Goal: Task Accomplishment & Management: Manage account settings

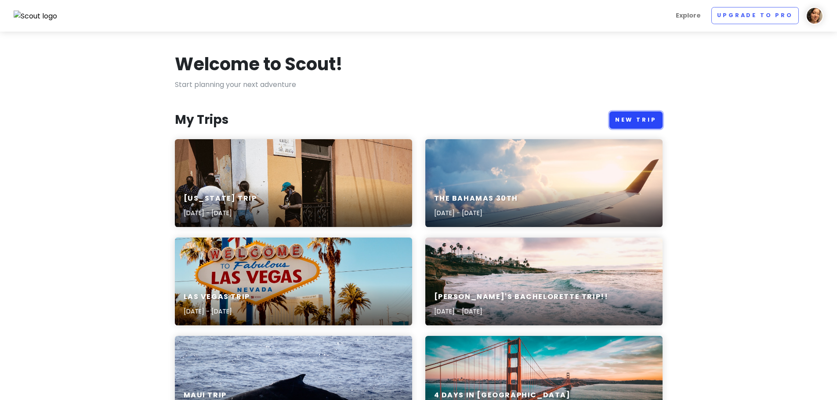
click at [654, 125] on link "New Trip" at bounding box center [636, 120] width 53 height 17
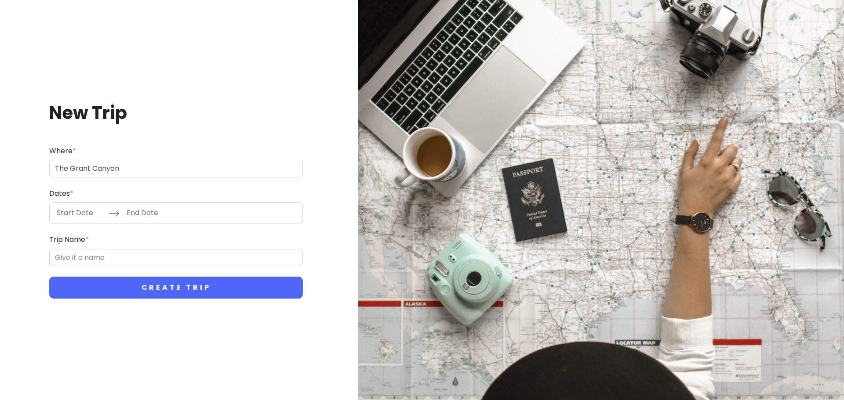
type input "The Grant Canyon"
click at [67, 220] on input "Start Date" at bounding box center [80, 213] width 57 height 20
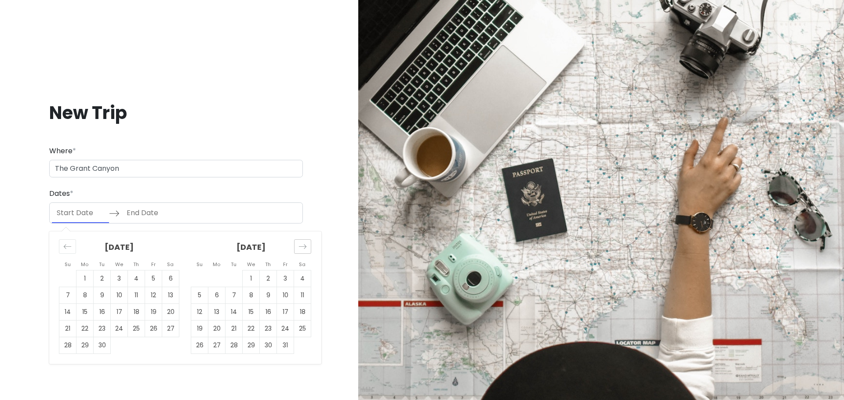
click at [301, 247] on icon "Move forward to switch to the next month." at bounding box center [302, 247] width 7 height 4
click at [266, 298] on td "6" at bounding box center [268, 295] width 17 height 17
type input "[DATE]"
click at [233, 315] on td "11" at bounding box center [233, 312] width 17 height 17
type input "[DATE]"
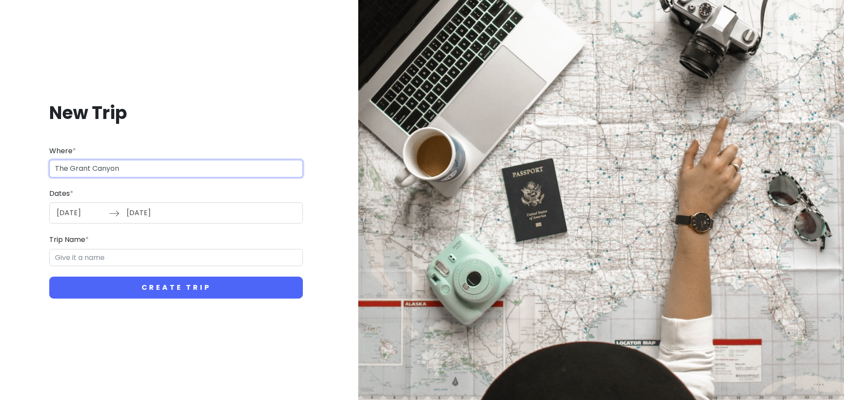
click at [90, 169] on input "The Grant Canyon" at bounding box center [176, 169] width 254 height 18
drag, startPoint x: 133, startPoint y: 172, endPoint x: 42, endPoint y: 206, distance: 97.5
click at [42, 206] on div "New Trip Where * The [GEOGRAPHIC_DATA] Dates * [DATE] Navigate forward to inter…" at bounding box center [176, 200] width 338 height 240
type input "The [GEOGRAPHIC_DATA]"
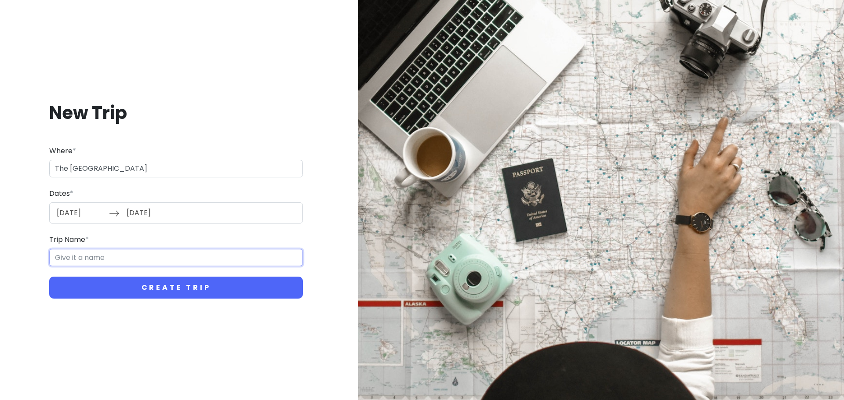
click at [89, 260] on input "Trip Name *" at bounding box center [176, 258] width 254 height 18
paste input "The [GEOGRAPHIC_DATA]"
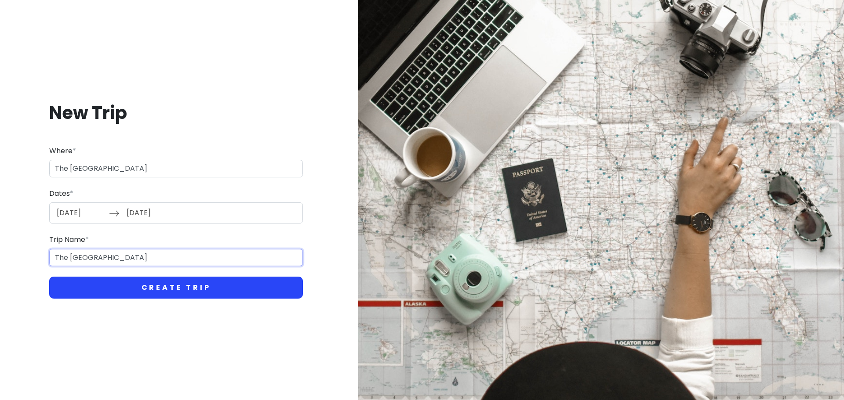
type input "The [GEOGRAPHIC_DATA]"
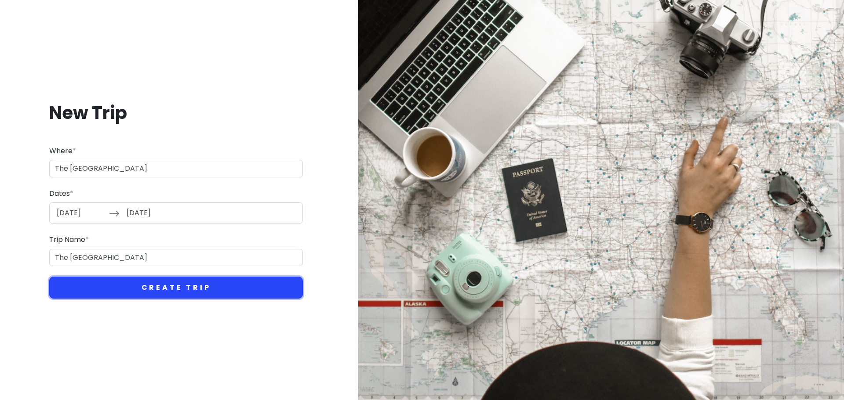
click at [152, 290] on button "Create Trip" at bounding box center [176, 288] width 254 height 22
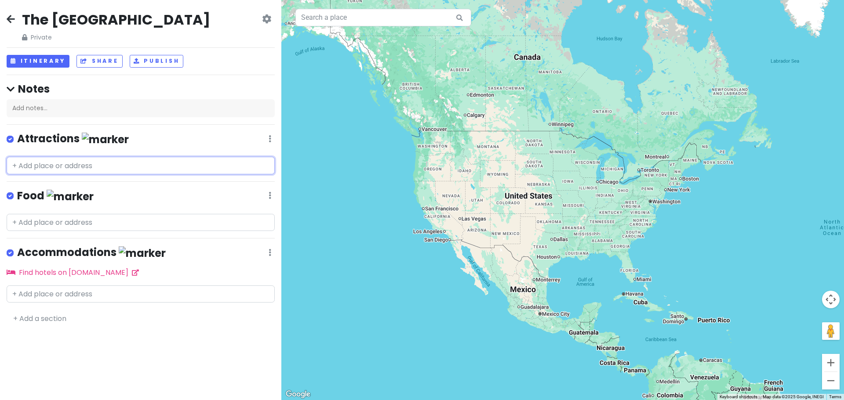
click at [65, 168] on input "text" at bounding box center [141, 166] width 268 height 18
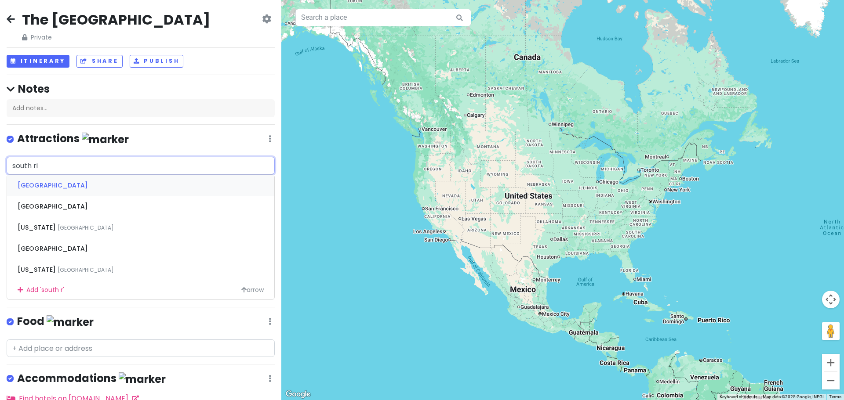
type input "south rim"
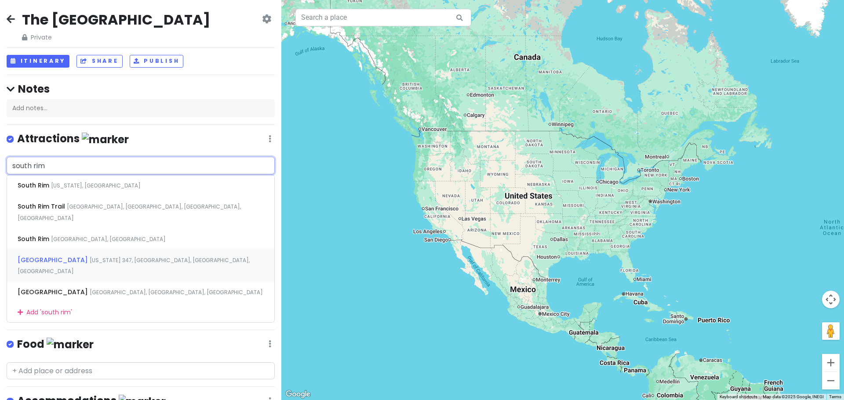
click at [93, 249] on div "[GEOGRAPHIC_DATA] [US_STATE][GEOGRAPHIC_DATA][STREET_ADDRESS][GEOGRAPHIC_DATA][…" at bounding box center [140, 265] width 267 height 33
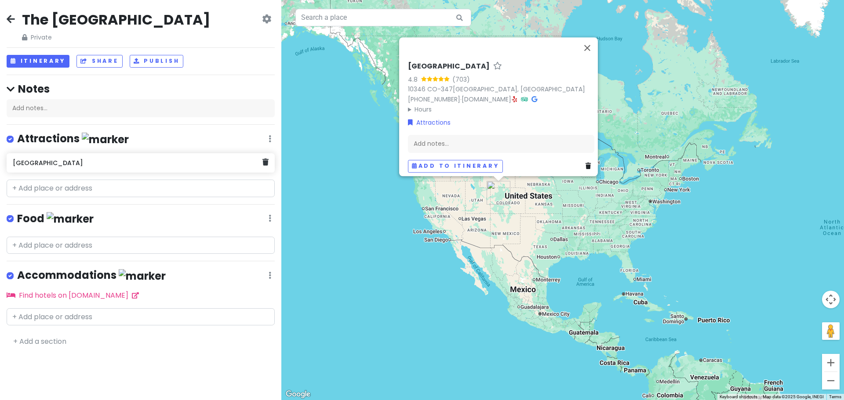
click at [114, 165] on h6 "[GEOGRAPHIC_DATA]" at bounding box center [137, 163] width 249 height 8
click at [266, 161] on icon at bounding box center [265, 162] width 6 height 7
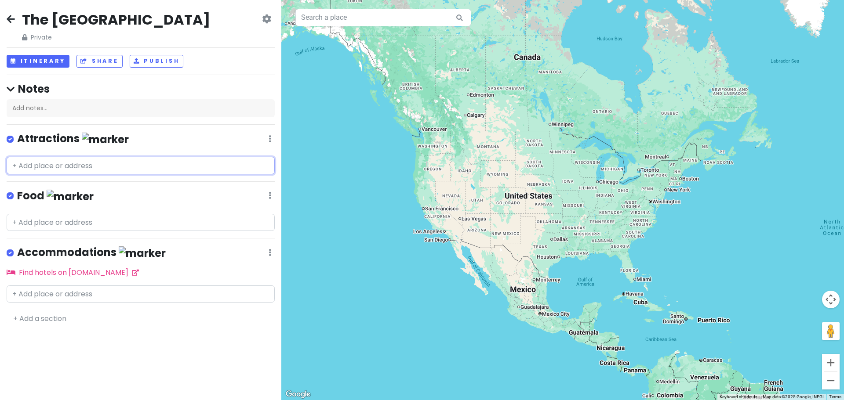
click at [106, 167] on input "text" at bounding box center [141, 166] width 268 height 18
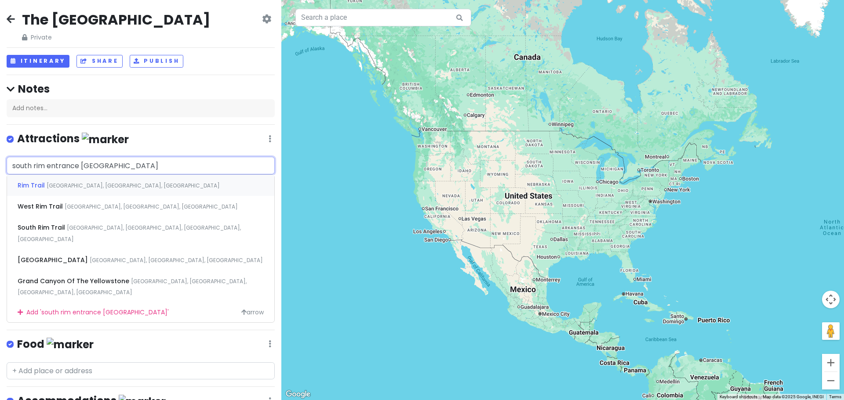
type input "south rim entrance [GEOGRAPHIC_DATA]"
click at [83, 211] on div "[GEOGRAPHIC_DATA], [GEOGRAPHIC_DATA], [GEOGRAPHIC_DATA]" at bounding box center [140, 206] width 267 height 21
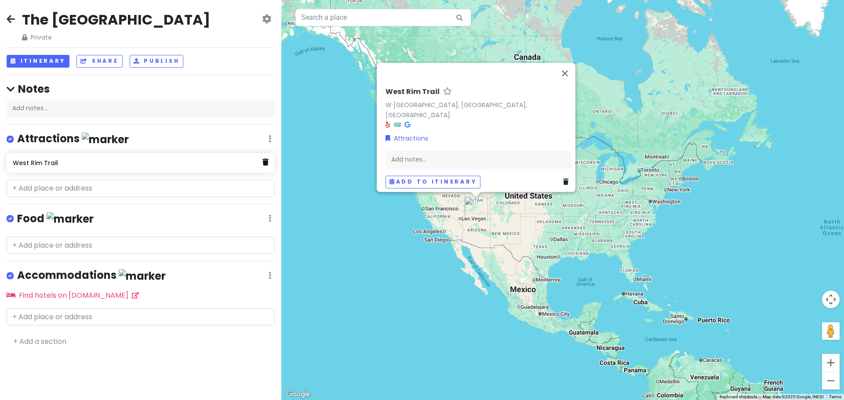
click at [267, 165] on link at bounding box center [265, 162] width 6 height 11
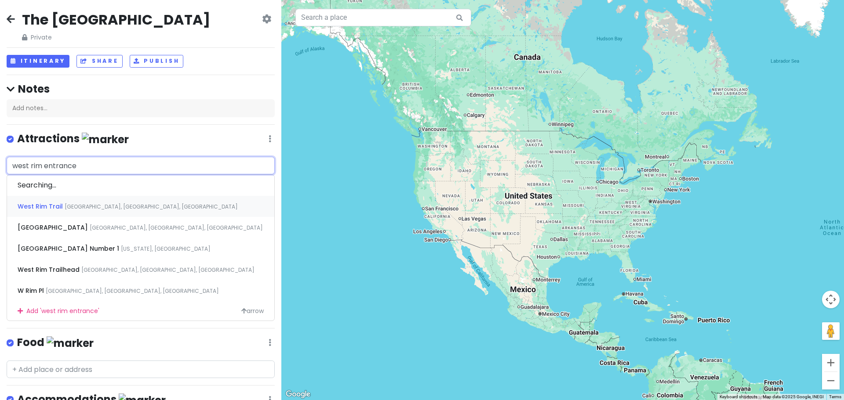
type input "west rim entrance"
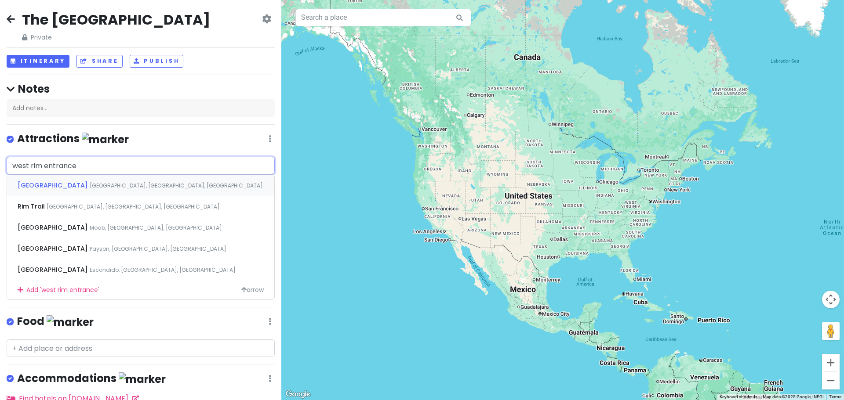
click at [74, 186] on span "[GEOGRAPHIC_DATA]" at bounding box center [54, 185] width 72 height 9
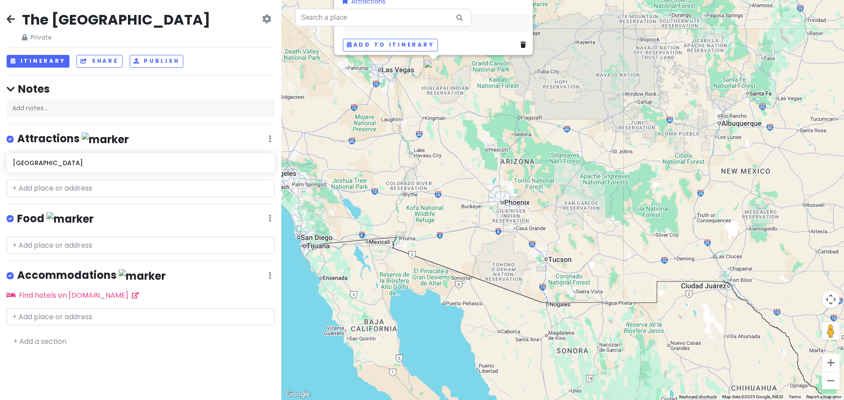
drag, startPoint x: 400, startPoint y: 136, endPoint x: 447, endPoint y: 232, distance: 107.1
click at [447, 232] on div "[GEOGRAPHIC_DATA] 4.5 (18,840) [STREET_ADDRESS] [PHONE_NUMBER] · [DOMAIN_NAME] …" at bounding box center [562, 200] width 563 height 400
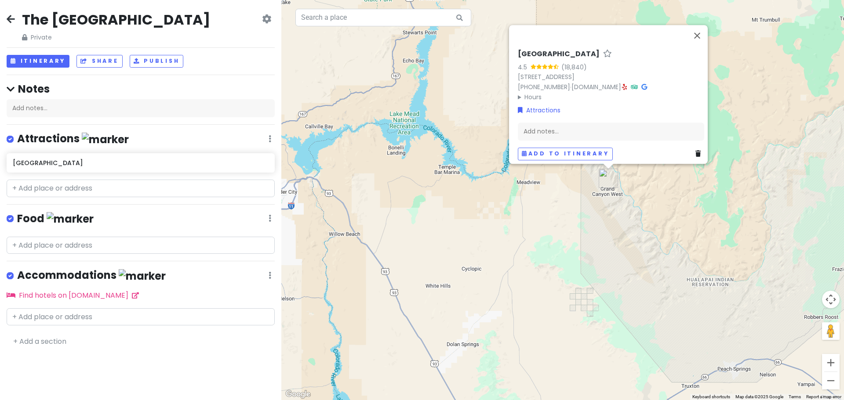
drag, startPoint x: 622, startPoint y: 204, endPoint x: 602, endPoint y: 242, distance: 43.3
click at [602, 242] on div "[GEOGRAPHIC_DATA] 4.5 (18,840) [STREET_ADDRESS] [PHONE_NUMBER] · [DOMAIN_NAME] …" at bounding box center [562, 200] width 563 height 400
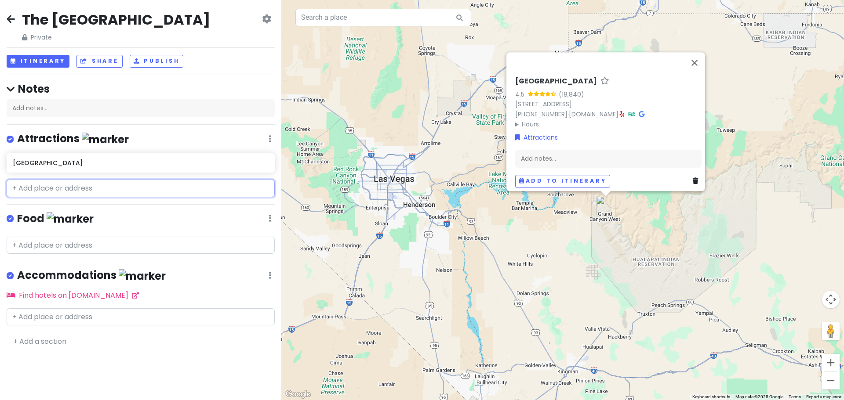
click at [58, 192] on input "text" at bounding box center [141, 189] width 268 height 18
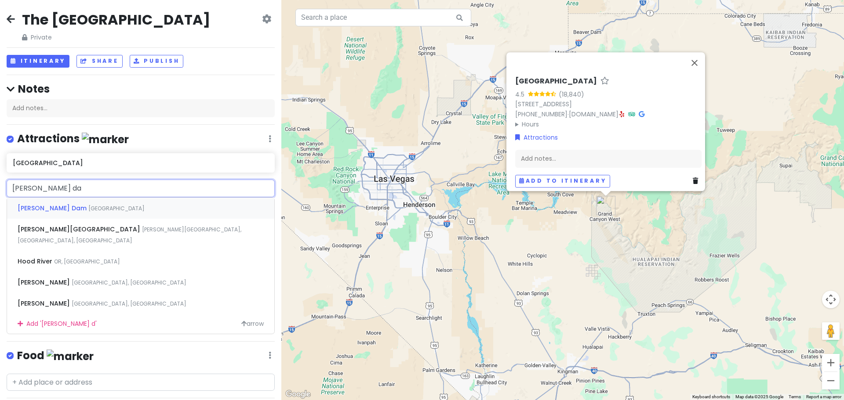
type input "[PERSON_NAME] dam"
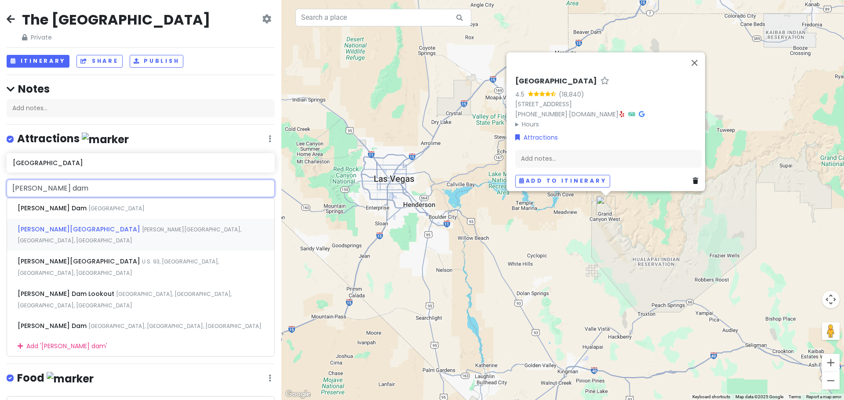
click at [69, 228] on span "[PERSON_NAME][GEOGRAPHIC_DATA]" at bounding box center [80, 229] width 124 height 9
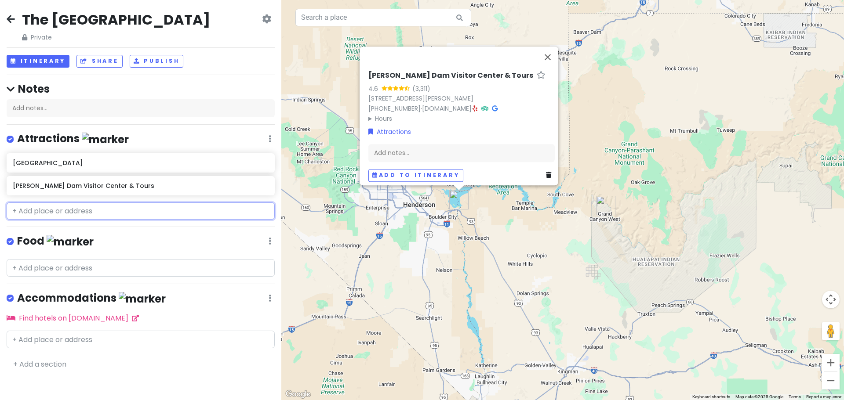
click at [94, 214] on input "text" at bounding box center [141, 212] width 268 height 18
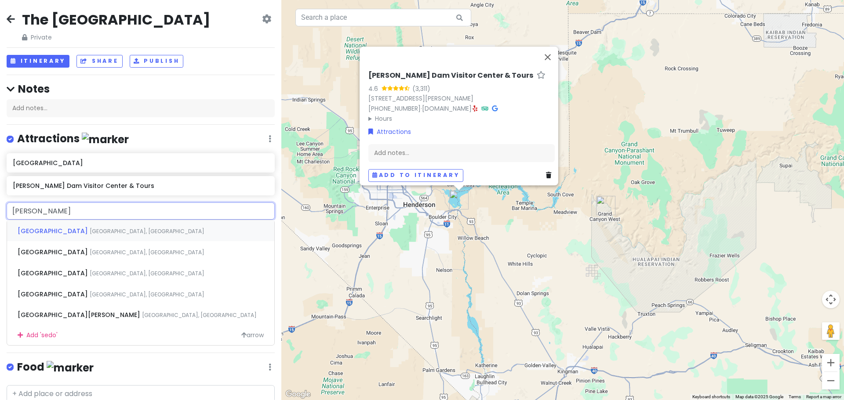
type input "sedona"
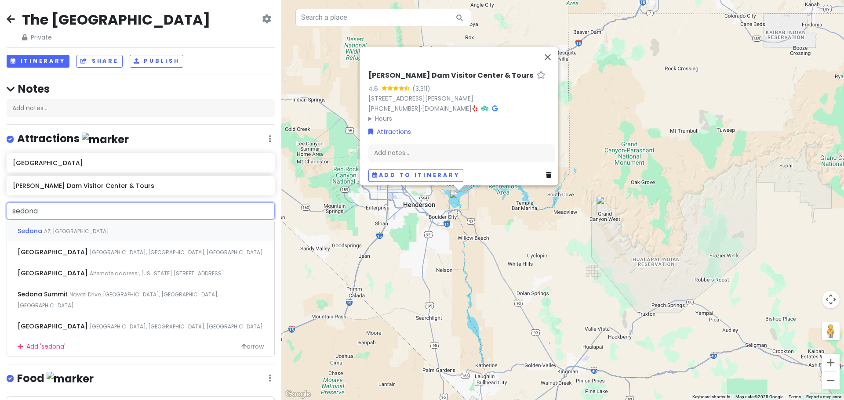
click at [82, 233] on div "Sedona [GEOGRAPHIC_DATA], [GEOGRAPHIC_DATA]" at bounding box center [140, 230] width 267 height 21
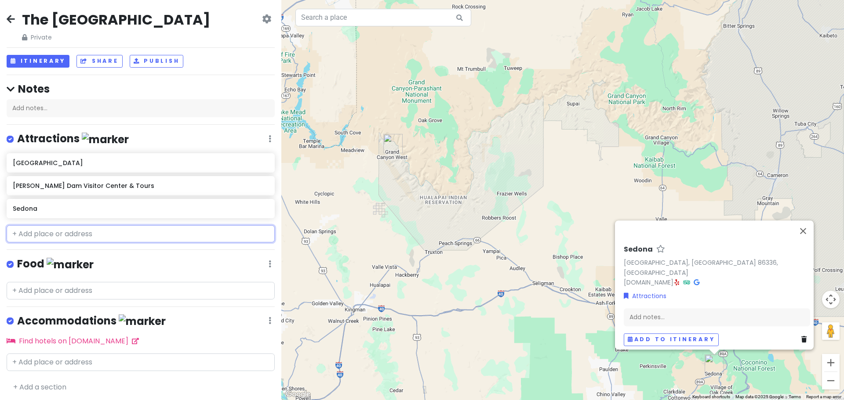
click at [106, 235] on input "text" at bounding box center [141, 234] width 268 height 18
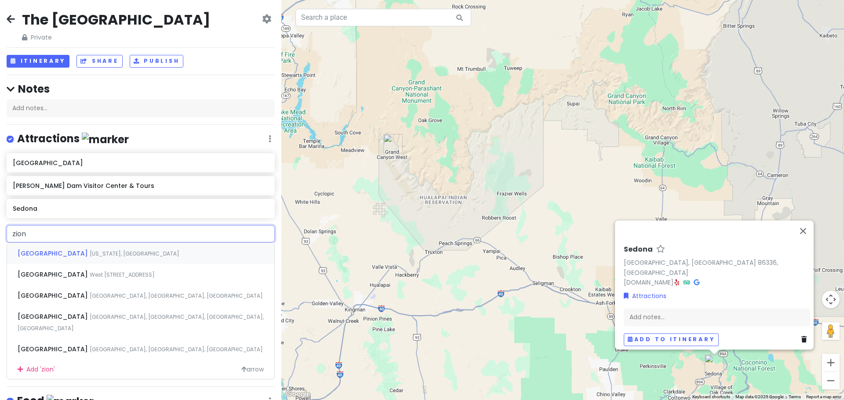
type input "zion n"
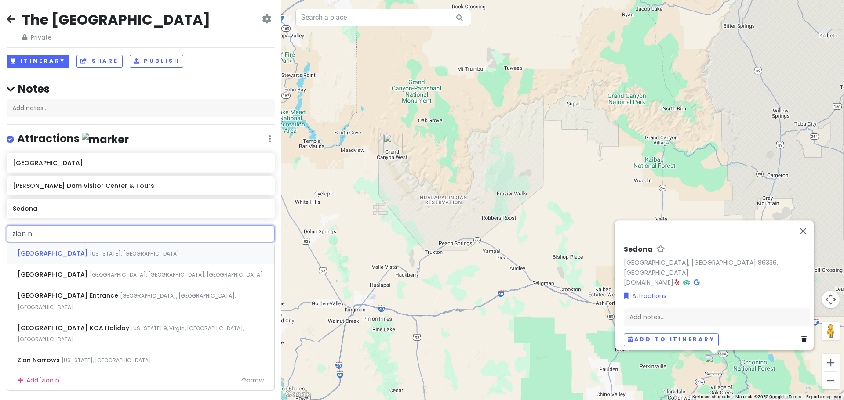
click at [104, 250] on div "[GEOGRAPHIC_DATA][US_STATE], [GEOGRAPHIC_DATA]" at bounding box center [140, 253] width 267 height 21
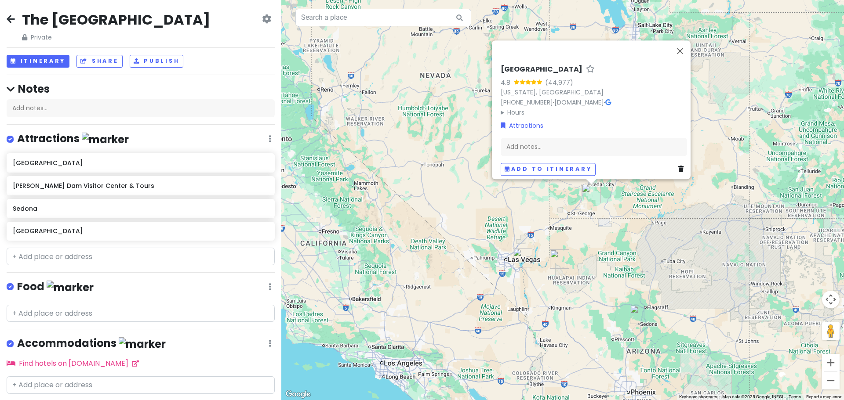
drag, startPoint x: 606, startPoint y: 332, endPoint x: 595, endPoint y: 255, distance: 77.6
click at [595, 255] on div "[GEOGRAPHIC_DATA] 4.8 (44,977) [US_STATE], [GEOGRAPHIC_DATA] [PHONE_NUMBER] · […" at bounding box center [562, 200] width 563 height 400
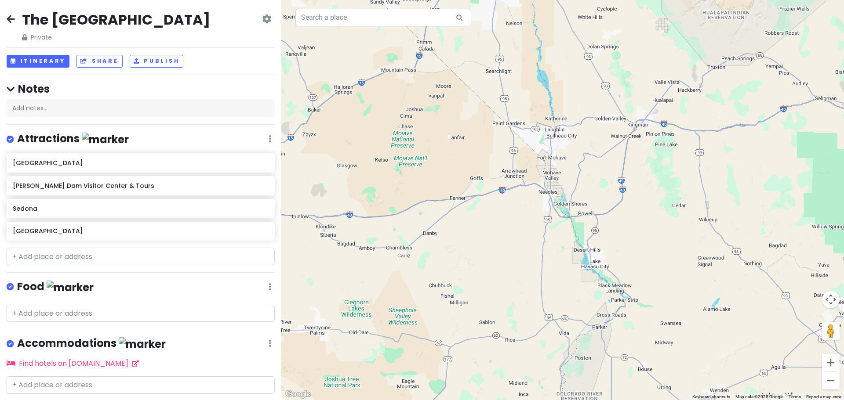
drag, startPoint x: 490, startPoint y: 291, endPoint x: 629, endPoint y: 105, distance: 232.0
click at [629, 105] on div "[GEOGRAPHIC_DATA] 4.8 (44,977) [US_STATE], [GEOGRAPHIC_DATA] [PHONE_NUMBER] · […" at bounding box center [562, 200] width 563 height 400
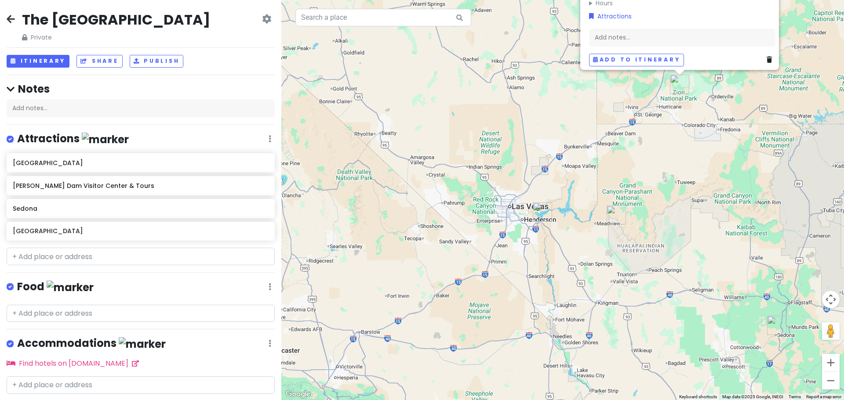
drag, startPoint x: 628, startPoint y: 76, endPoint x: 587, endPoint y: 276, distance: 204.6
click at [587, 276] on div "[GEOGRAPHIC_DATA] 4.8 (44,977) [US_STATE], [GEOGRAPHIC_DATA] [PHONE_NUMBER] · […" at bounding box center [562, 200] width 563 height 400
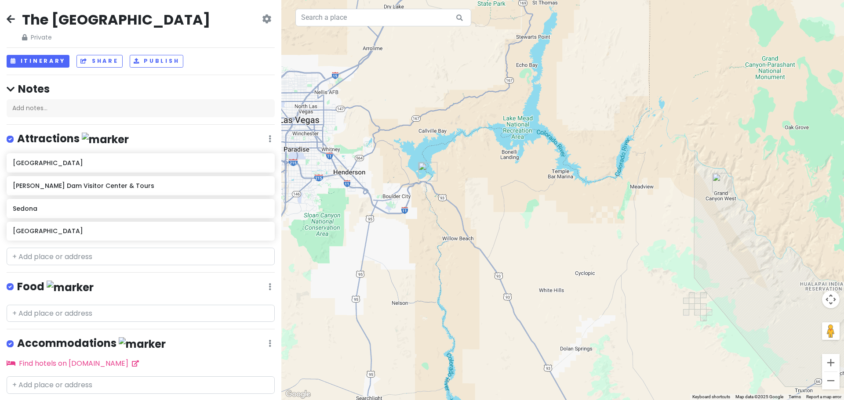
drag, startPoint x: 546, startPoint y: 258, endPoint x: 505, endPoint y: 321, distance: 75.0
click at [505, 321] on div "[GEOGRAPHIC_DATA] 4.8 (44,977) [US_STATE], [GEOGRAPHIC_DATA] [PHONE_NUMBER] · […" at bounding box center [562, 200] width 563 height 400
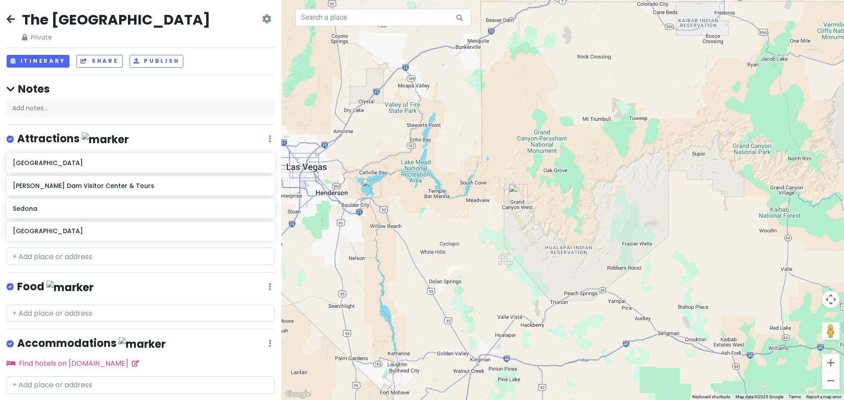
drag, startPoint x: 560, startPoint y: 306, endPoint x: 463, endPoint y: 253, distance: 110.8
click at [463, 253] on div "[GEOGRAPHIC_DATA] 4.8 (44,977) [US_STATE], [GEOGRAPHIC_DATA] [PHONE_NUMBER] · […" at bounding box center [562, 200] width 563 height 400
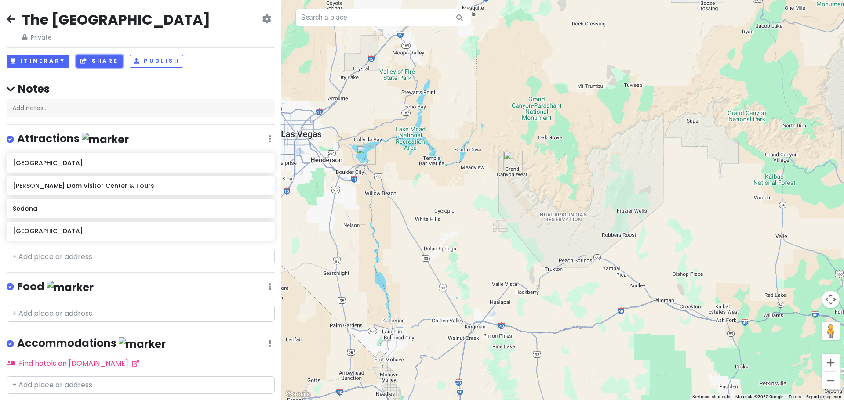
click at [83, 62] on icon at bounding box center [84, 60] width 8 height 5
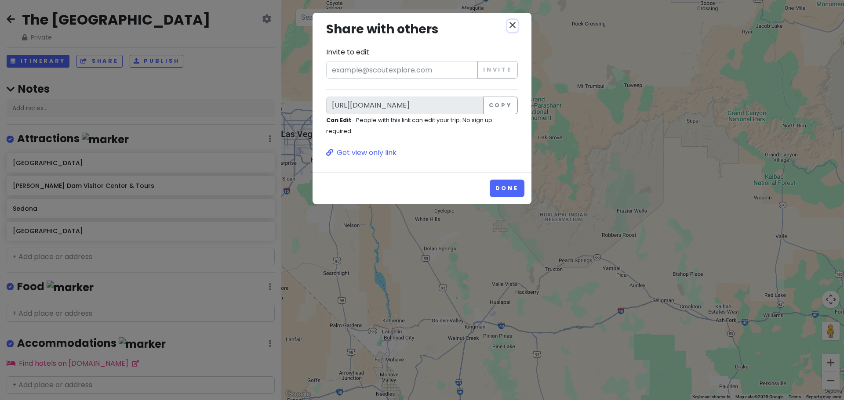
click at [516, 21] on icon "close" at bounding box center [512, 25] width 11 height 11
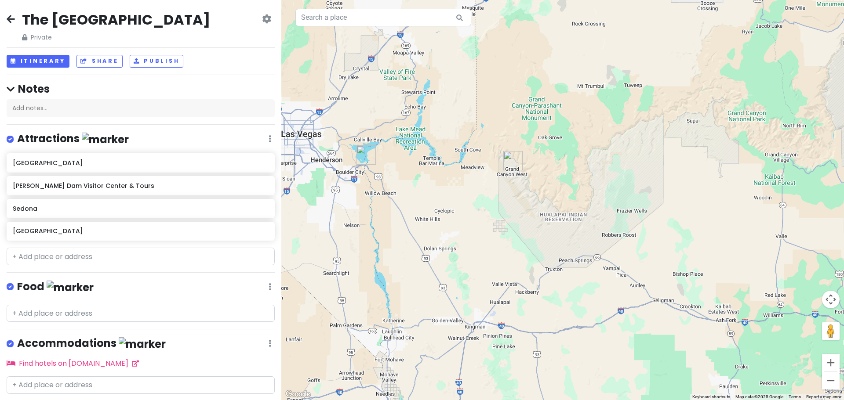
click at [127, 17] on h2 "The [GEOGRAPHIC_DATA]" at bounding box center [116, 20] width 188 height 18
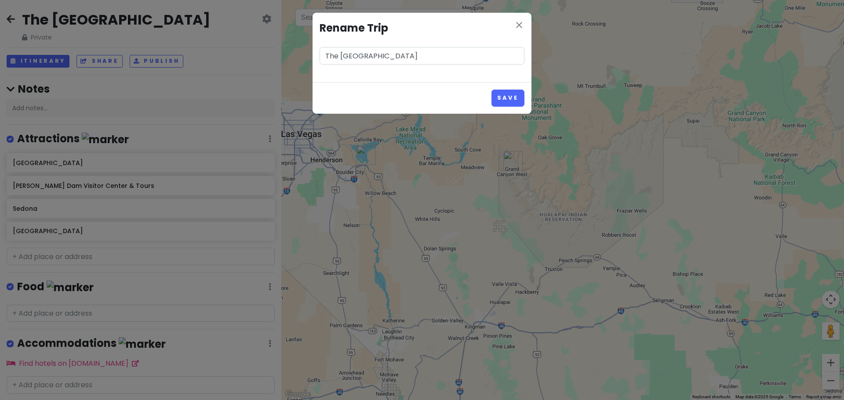
drag, startPoint x: 340, startPoint y: 53, endPoint x: 298, endPoint y: 63, distance: 43.4
click at [298, 63] on div "close Rename Trip The [GEOGRAPHIC_DATA] Save" at bounding box center [422, 200] width 844 height 400
type input "[GEOGRAPHIC_DATA]"
click at [382, 56] on input "[GEOGRAPHIC_DATA]" at bounding box center [422, 56] width 205 height 18
drag, startPoint x: 398, startPoint y: 64, endPoint x: 192, endPoint y: 45, distance: 206.5
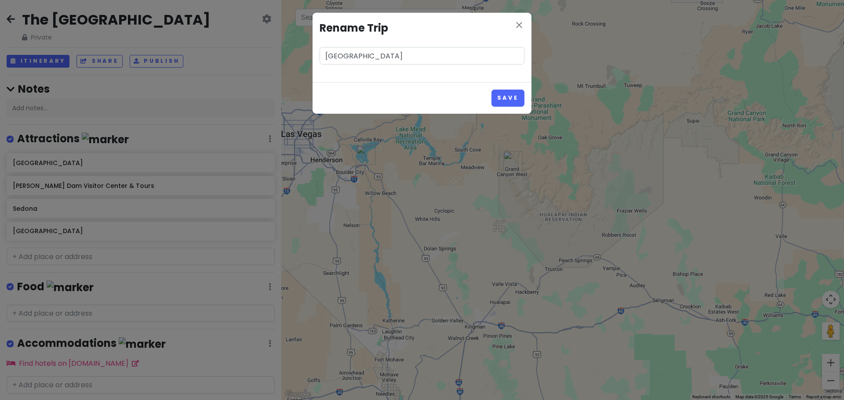
click at [193, 45] on div "close Rename Trip [GEOGRAPHIC_DATA] Save" at bounding box center [422, 200] width 844 height 400
type input "[PERSON_NAME]'s Bday Trip"
click at [505, 98] on button "Save" at bounding box center [507, 98] width 33 height 17
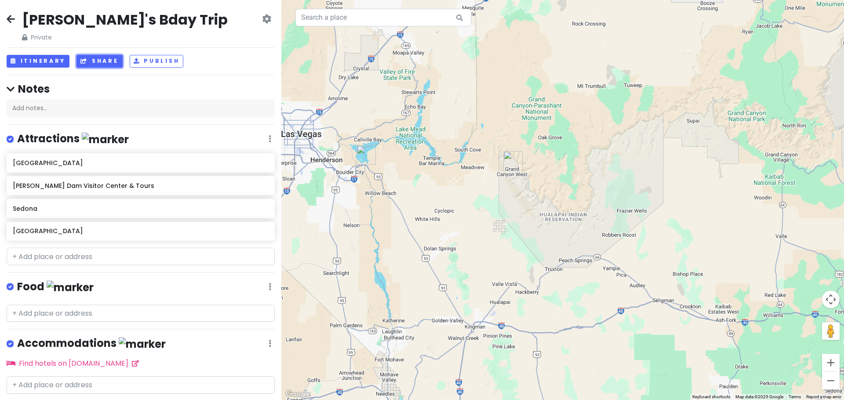
click at [102, 56] on button "Share" at bounding box center [99, 61] width 46 height 13
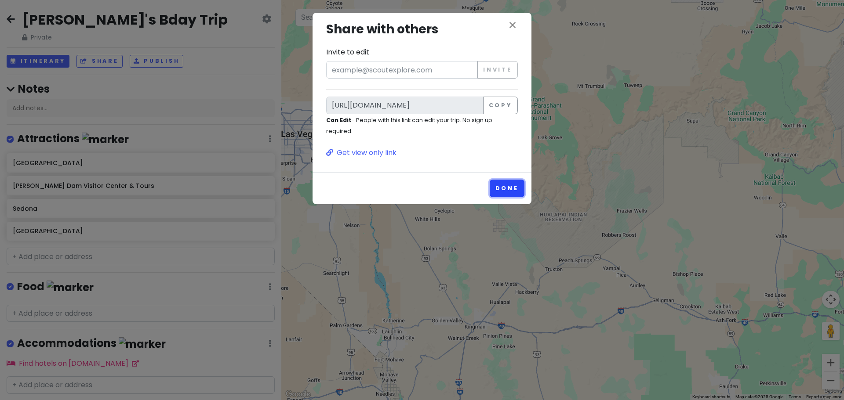
click at [515, 185] on button "Done" at bounding box center [507, 188] width 35 height 17
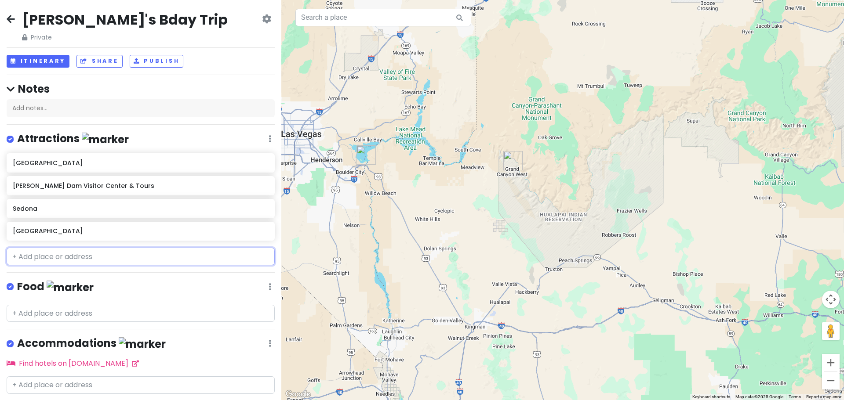
click at [45, 264] on input "text" at bounding box center [141, 257] width 268 height 18
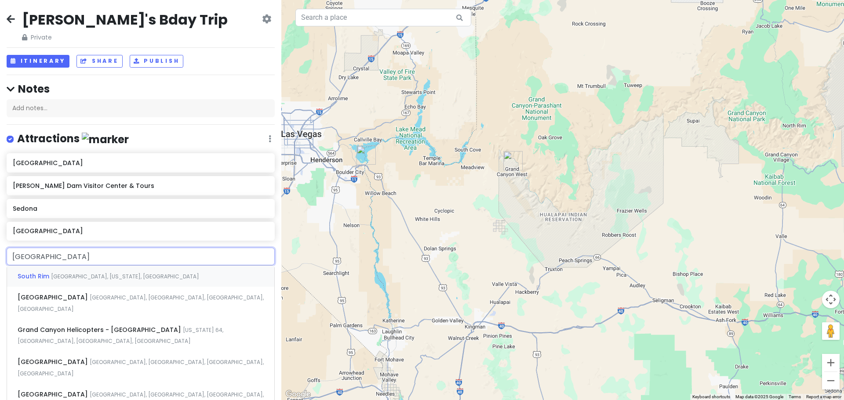
type input "[GEOGRAPHIC_DATA]"
click at [45, 275] on span "South Rim" at bounding box center [34, 276] width 33 height 9
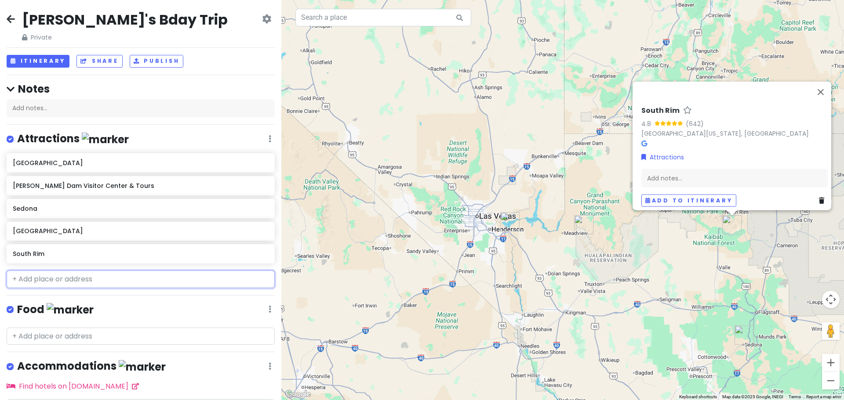
click at [40, 277] on input "text" at bounding box center [141, 280] width 268 height 18
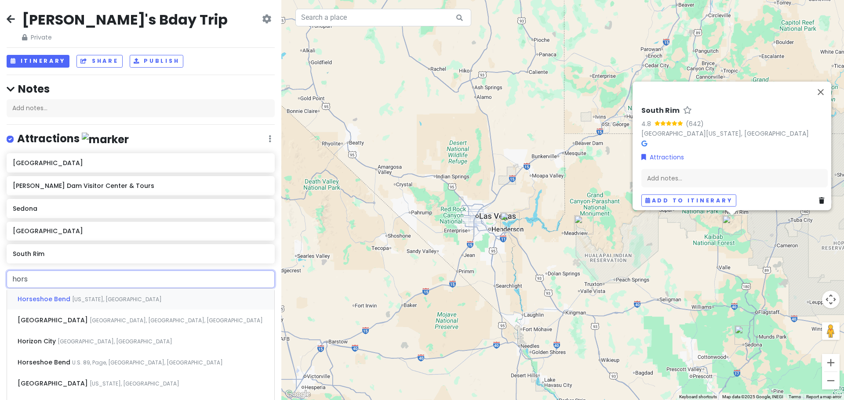
type input "horse"
click at [47, 300] on span "Horseshoe Bend" at bounding box center [45, 299] width 55 height 9
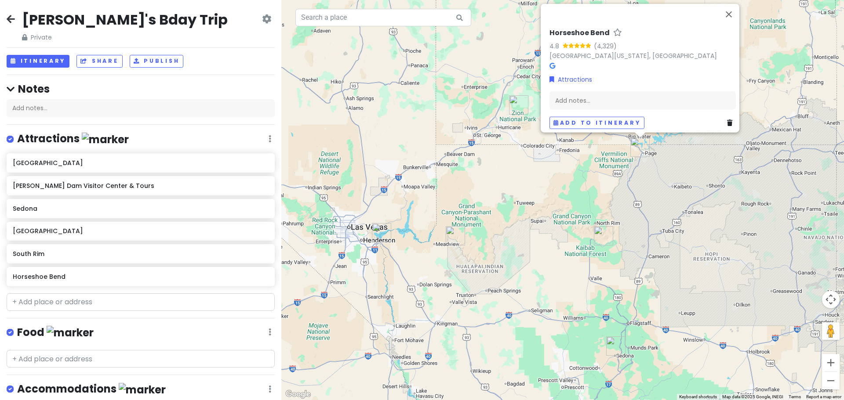
drag, startPoint x: 520, startPoint y: 173, endPoint x: 483, endPoint y: 360, distance: 190.6
click at [483, 360] on div "Horseshoe Bend 4.8 (4,329) [GEOGRAPHIC_DATA][US_STATE], [GEOGRAPHIC_DATA] Attra…" at bounding box center [562, 200] width 563 height 400
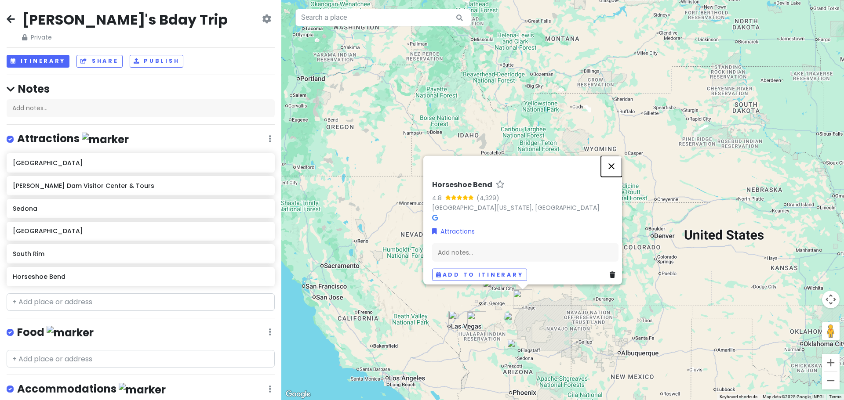
click at [614, 161] on button "Close" at bounding box center [611, 166] width 21 height 21
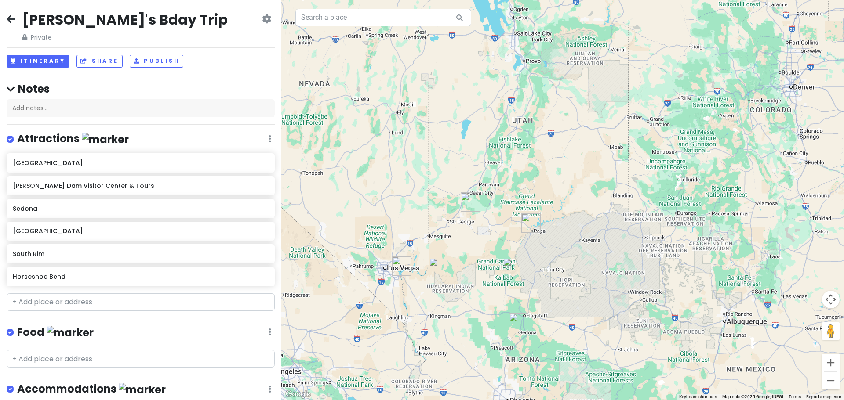
drag, startPoint x: 490, startPoint y: 324, endPoint x: 491, endPoint y: 242, distance: 82.2
click at [491, 242] on div at bounding box center [562, 200] width 563 height 400
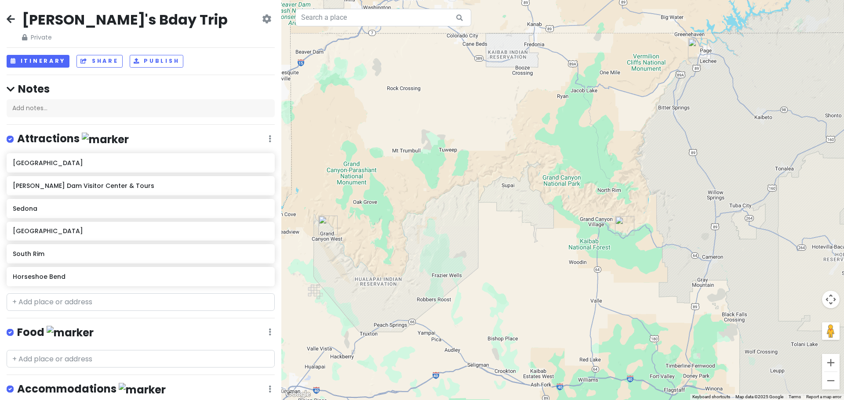
click at [356, 184] on div at bounding box center [562, 200] width 563 height 400
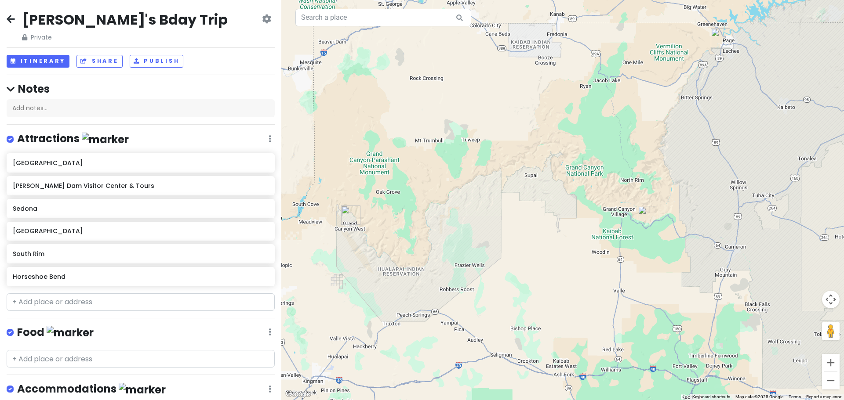
drag, startPoint x: 374, startPoint y: 269, endPoint x: 398, endPoint y: 258, distance: 26.6
click at [398, 258] on div at bounding box center [562, 200] width 563 height 400
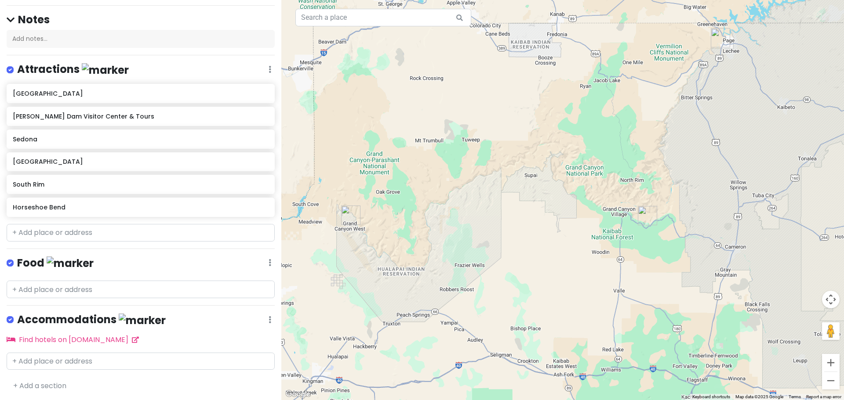
scroll to position [69, 0]
